Goal: Task Accomplishment & Management: Complete application form

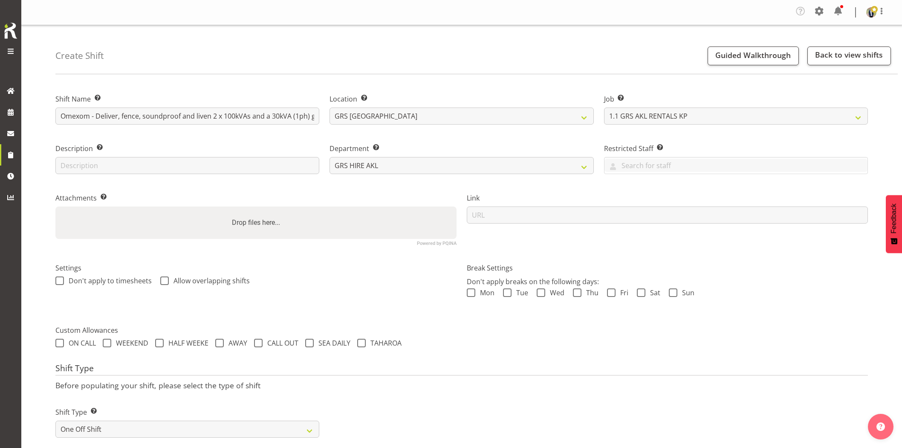
select select "7504"
drag, startPoint x: 201, startPoint y: 116, endPoint x: 403, endPoint y: 124, distance: 202.7
click at [401, 122] on div "Shift Name Enter a name for the shift (e.g. Day Shift). Omexom - Deliver, fence…" at bounding box center [461, 166] width 823 height 169
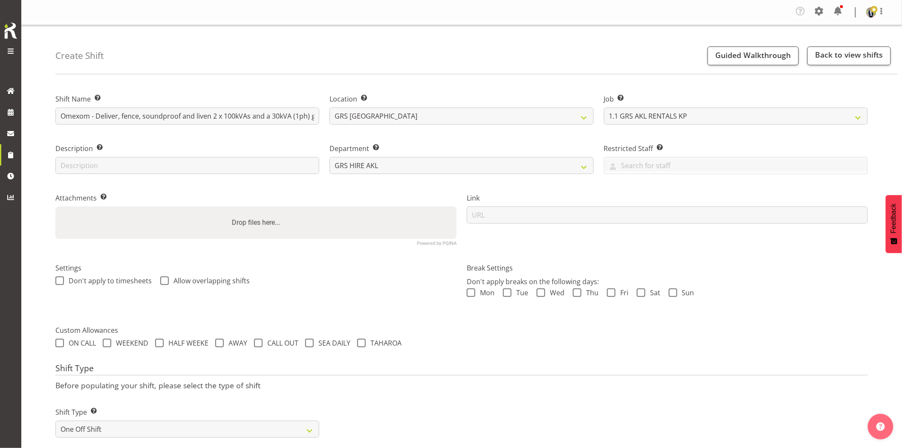
click at [386, 51] on div "Create Shift Guided Walkthrough Back to view shifts" at bounding box center [476, 49] width 843 height 49
drag, startPoint x: 236, startPoint y: 116, endPoint x: 490, endPoint y: 128, distance: 254.4
click at [490, 128] on div "Shift Name Enter a name for the shift (e.g. Day Shift). Omexom - Deliver, fence…" at bounding box center [461, 166] width 823 height 169
click at [374, 67] on div "Create Shift Guided Walkthrough Back to view shifts" at bounding box center [476, 49] width 843 height 49
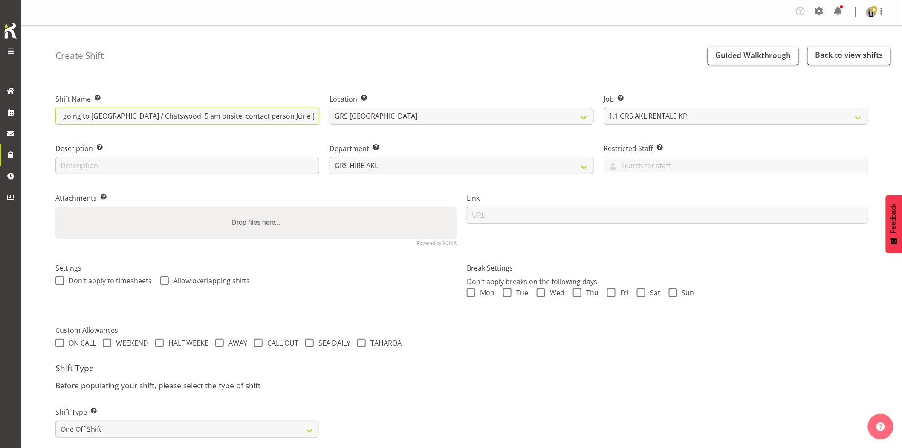
drag, startPoint x: 162, startPoint y: 117, endPoint x: 538, endPoint y: 130, distance: 376.4
click at [538, 130] on div "Shift Name Enter a name for the shift (e.g. Day Shift). Omexom - Deliver, fence…" at bounding box center [461, 166] width 823 height 169
click at [215, 133] on div "Description Provide a description of the shift if required." at bounding box center [187, 155] width 274 height 49
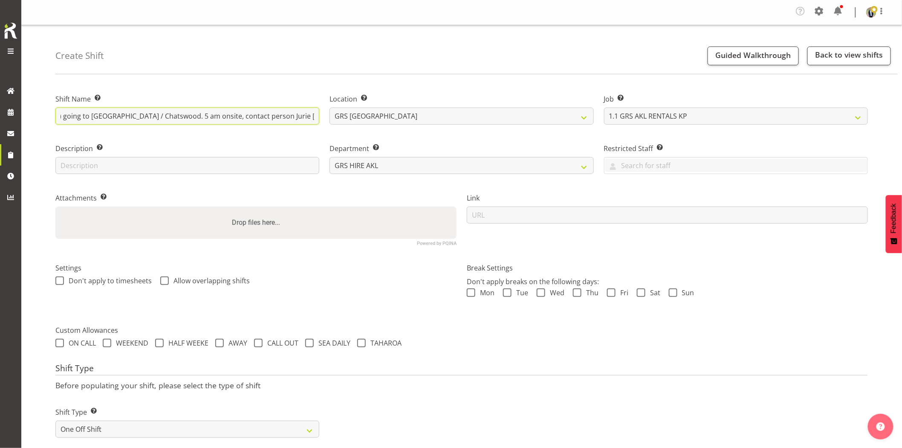
drag, startPoint x: 143, startPoint y: 118, endPoint x: 314, endPoint y: 120, distance: 171.4
click at [314, 120] on input "Omexom - Deliver, fence, soundproof and liven 2 x 100kVAs and a 30kVA (1ph) goi…" at bounding box center [187, 115] width 264 height 17
click at [233, 143] on label "Description Provide a description of the shift if required." at bounding box center [187, 148] width 264 height 10
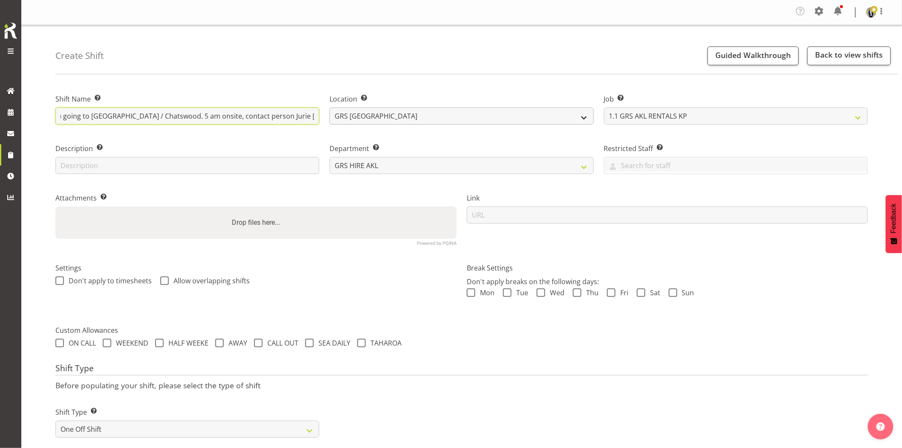
drag, startPoint x: 61, startPoint y: 116, endPoint x: 453, endPoint y: 116, distance: 391.9
click at [453, 116] on div "Shift Name Enter a name for the shift (e.g. Day Shift). Omexom - Deliver, fence…" at bounding box center [461, 166] width 823 height 169
